Goal: Task Accomplishment & Management: Complete application form

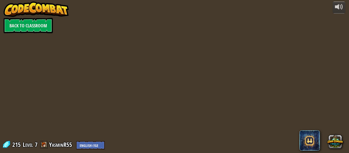
click at [216, 149] on div at bounding box center [174, 150] width 234 height 5
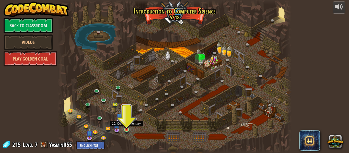
click at [125, 127] on img at bounding box center [126, 123] width 5 height 12
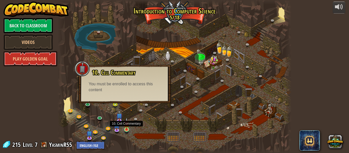
click at [125, 127] on img at bounding box center [126, 123] width 5 height 12
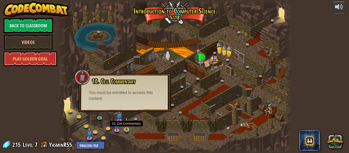
click at [125, 127] on img at bounding box center [126, 123] width 5 height 12
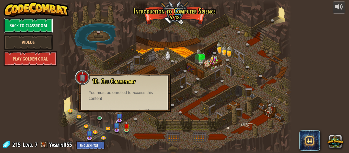
click at [29, 22] on link "Back to Classroom" at bounding box center [28, 25] width 49 height 15
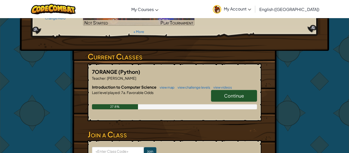
scroll to position [102, 0]
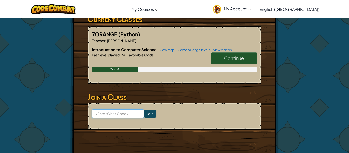
click at [115, 109] on input at bounding box center [118, 113] width 52 height 9
type input "LazyHillRock"
click at [146, 110] on input "Join" at bounding box center [150, 114] width 13 height 8
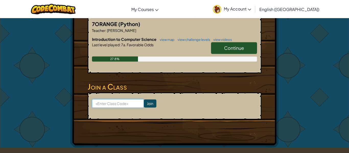
click at [114, 99] on input at bounding box center [118, 103] width 52 height 9
type input "LazyHillRock"
click at [152, 99] on input "Join" at bounding box center [150, 103] width 13 height 8
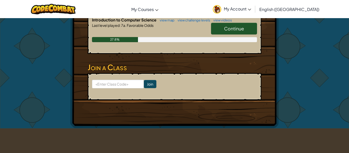
scroll to position [133, 0]
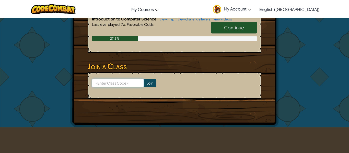
click at [102, 79] on input at bounding box center [118, 83] width 52 height 9
type input "LazyHillRock"
click at [153, 79] on input "Join" at bounding box center [150, 83] width 13 height 8
